Goal: Check status: Check status

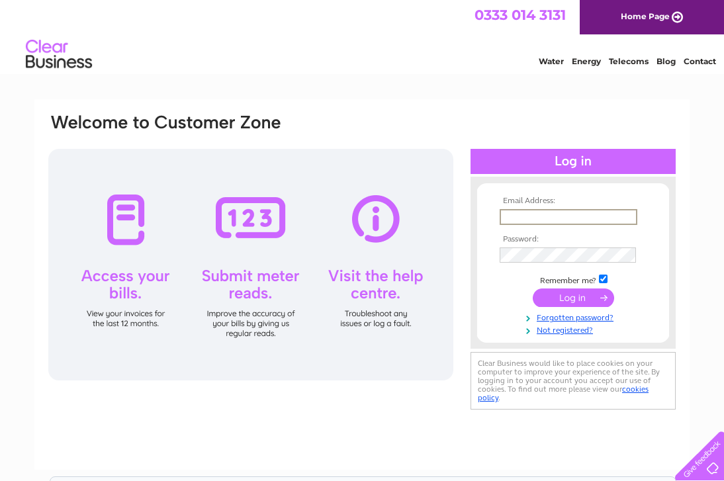
type input "hairbyharrietbishton@outlook.com"
click at [573, 302] on input "submit" at bounding box center [573, 297] width 81 height 19
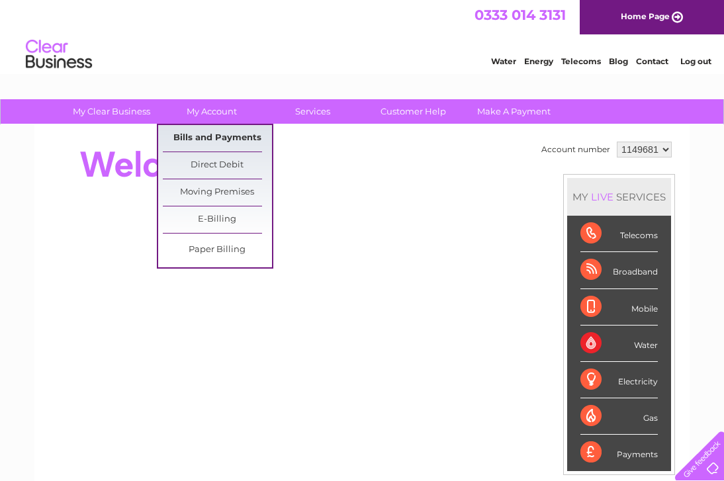
click at [199, 136] on link "Bills and Payments" at bounding box center [217, 138] width 109 height 26
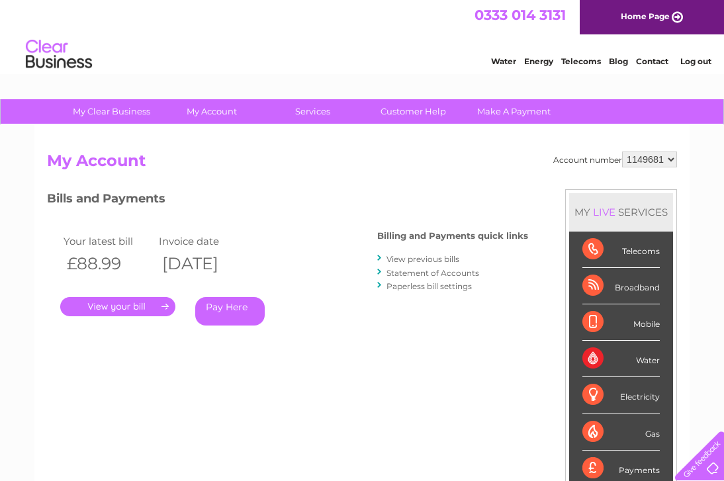
click at [413, 258] on link "View previous bills" at bounding box center [422, 259] width 73 height 10
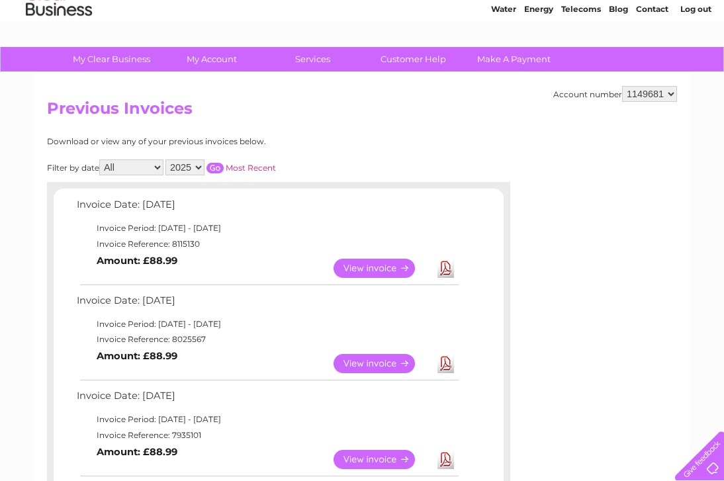
scroll to position [54, 0]
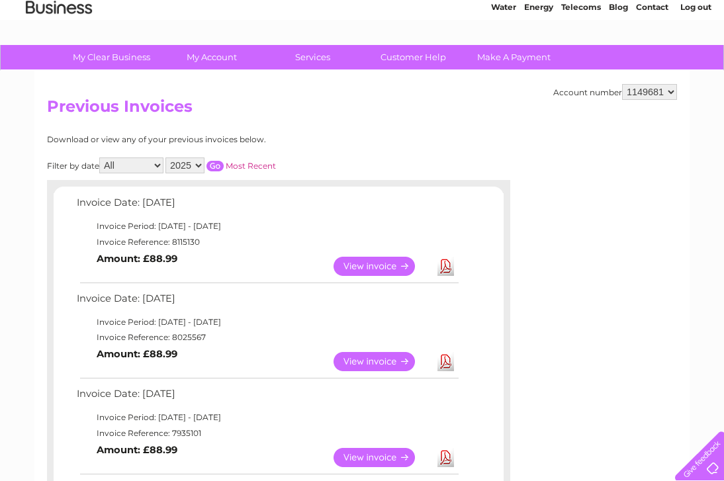
click at [369, 362] on link "View" at bounding box center [381, 361] width 97 height 19
